Goal: Leave review/rating: Leave review/rating

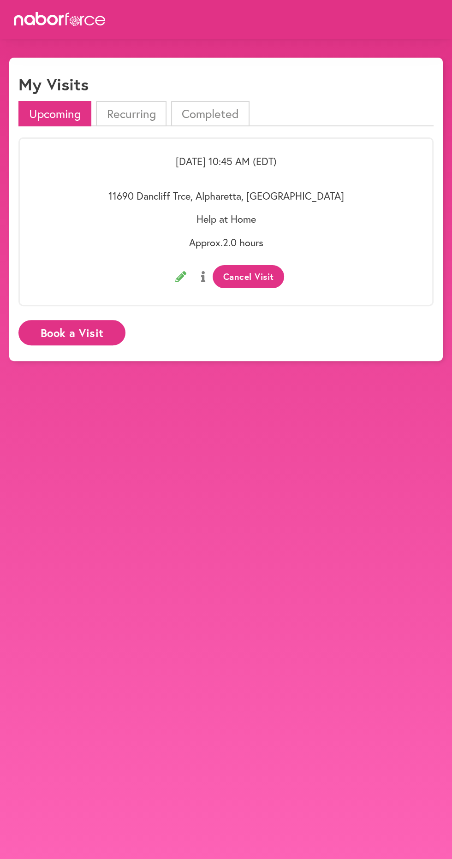
click at [227, 102] on li "Completed" at bounding box center [210, 113] width 78 height 25
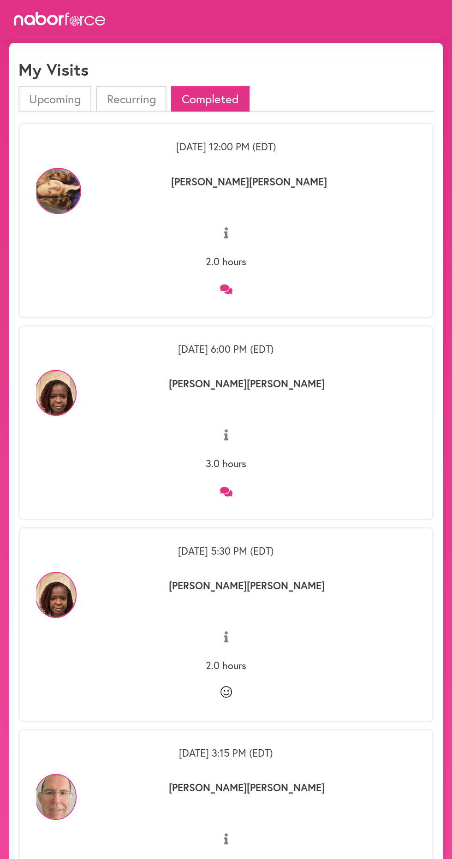
scroll to position [17, 0]
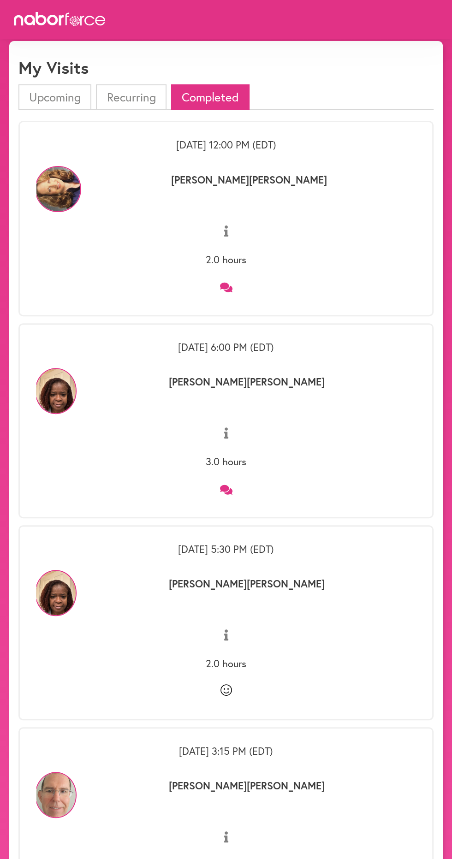
click at [225, 286] on icon at bounding box center [226, 288] width 12 height 10
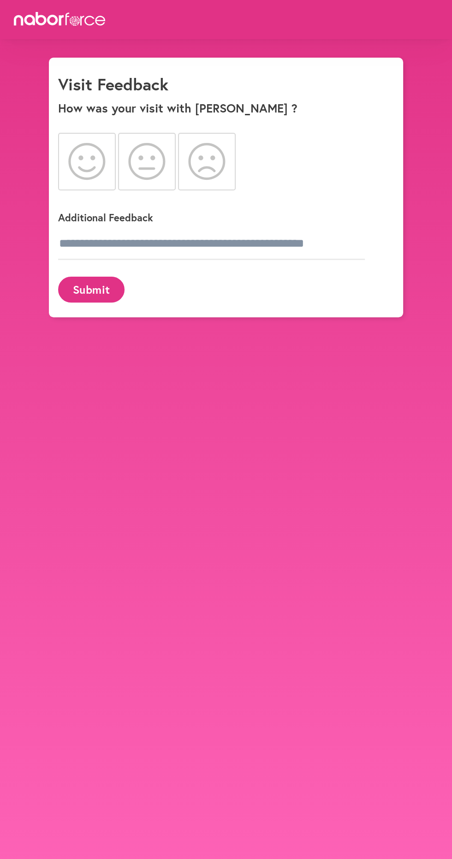
click at [81, 161] on icon at bounding box center [86, 161] width 37 height 37
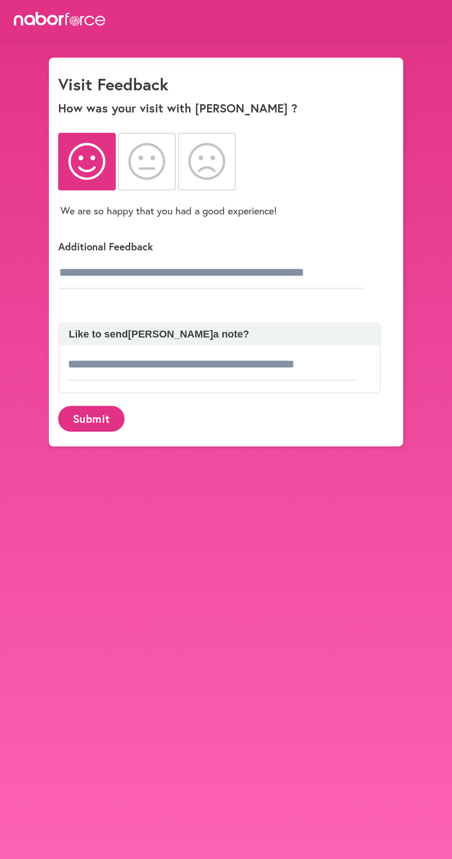
click at [98, 406] on button "Submit" at bounding box center [91, 418] width 66 height 25
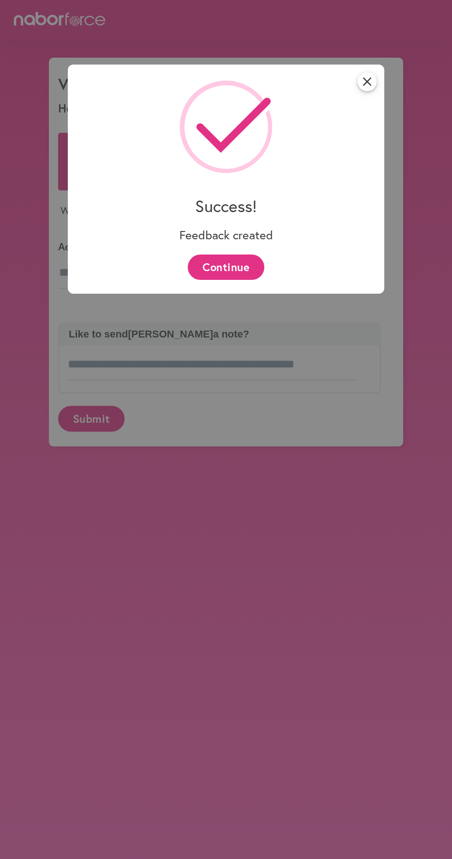
click at [238, 269] on button "Continue" at bounding box center [226, 266] width 76 height 25
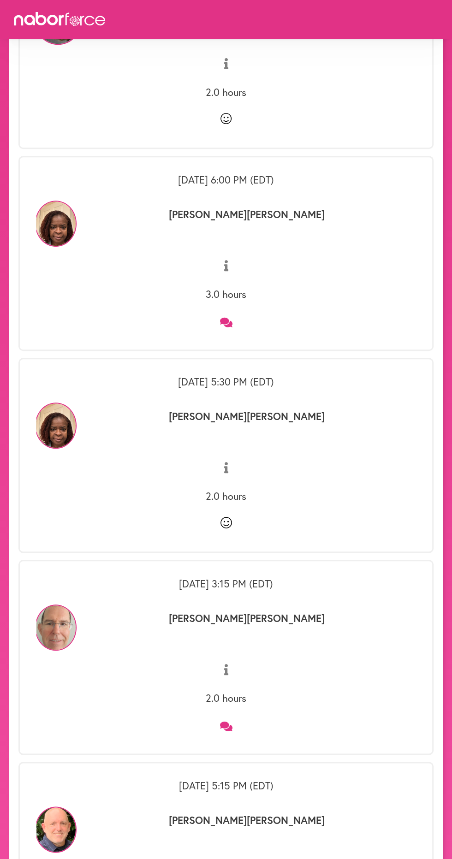
scroll to position [185, 0]
click at [231, 319] on icon at bounding box center [226, 321] width 12 height 11
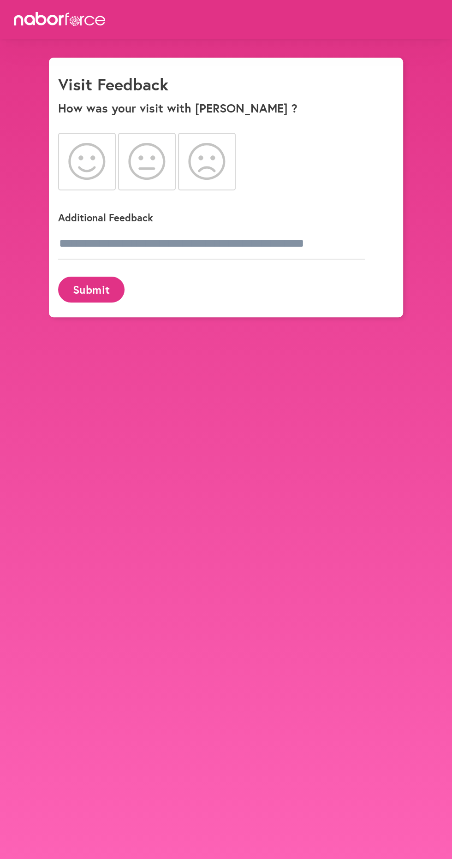
click at [92, 162] on icon at bounding box center [86, 161] width 37 height 37
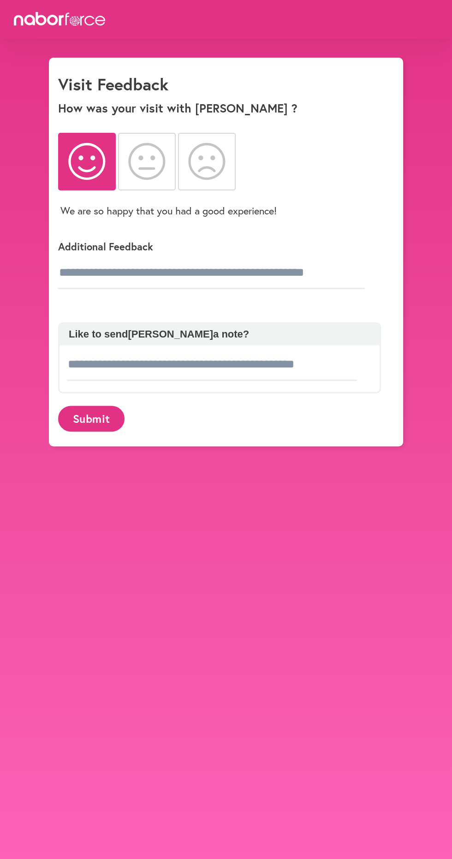
click at [97, 410] on button "Submit" at bounding box center [91, 418] width 66 height 25
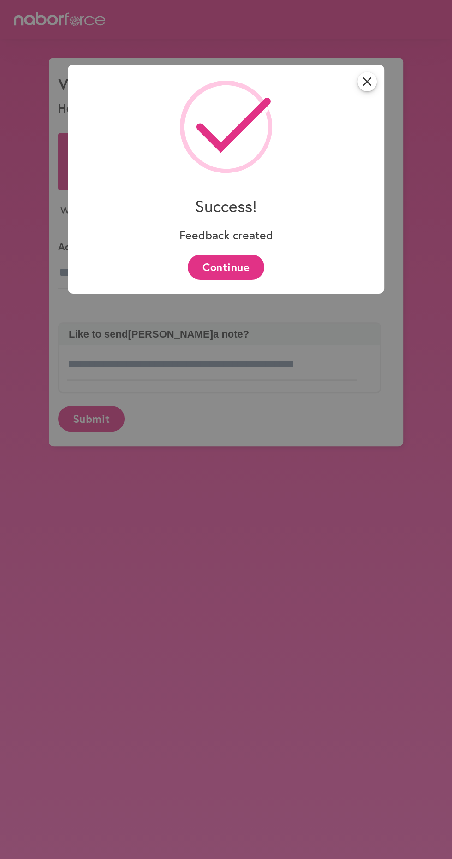
click at [232, 274] on button "Continue" at bounding box center [226, 266] width 76 height 25
